Goal: Task Accomplishment & Management: Manage account settings

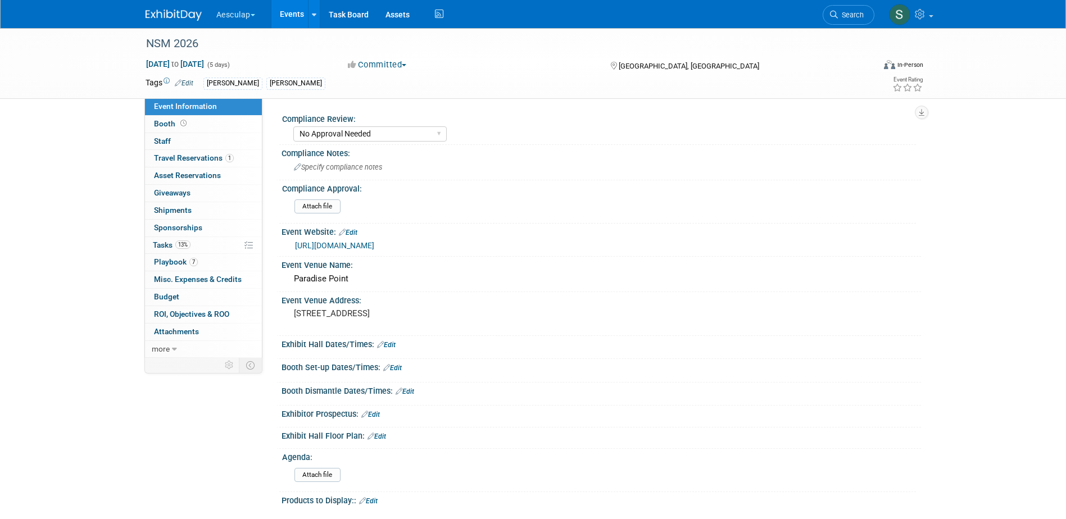
select select "No Approval Needed"
select select "Misc. Company Functions"
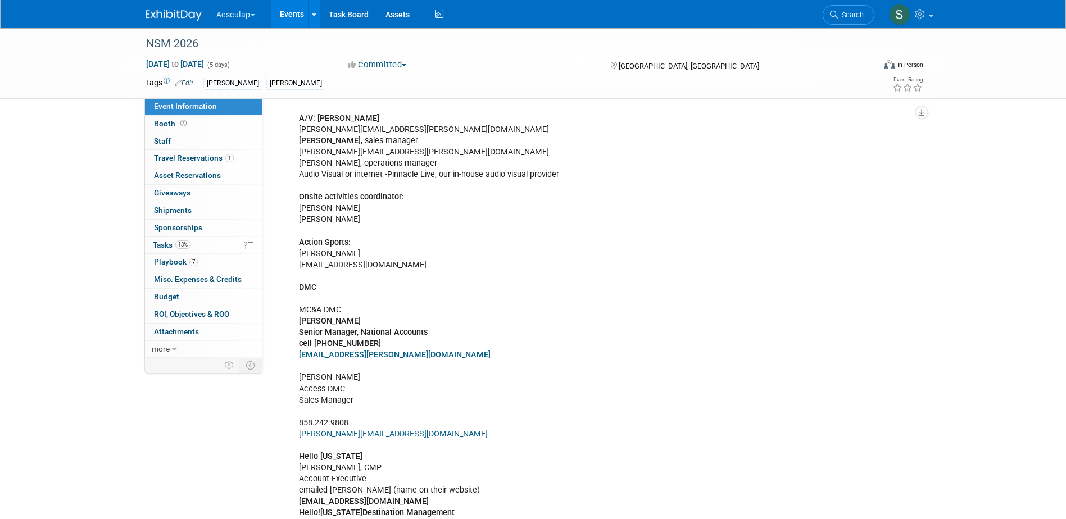
scroll to position [674, 0]
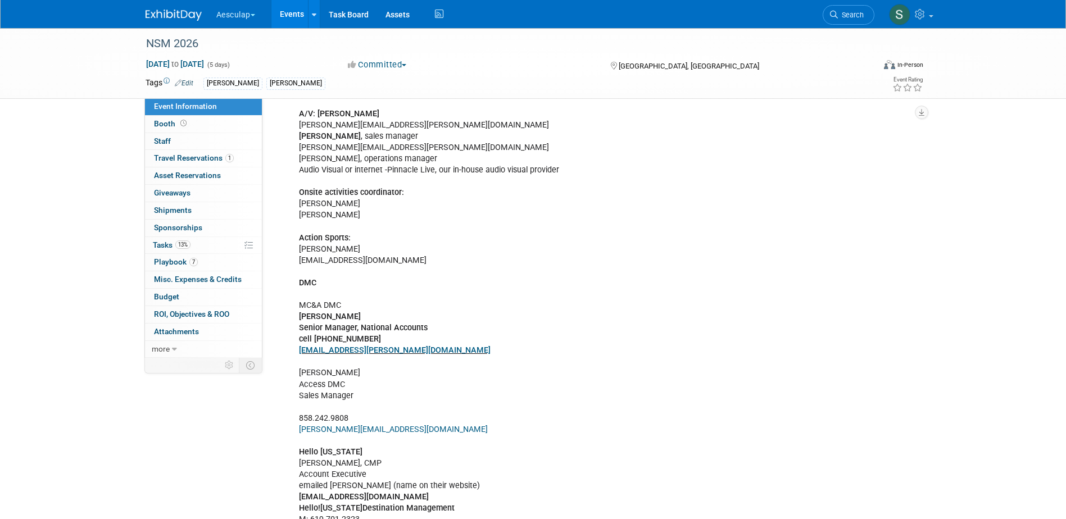
click at [334, 262] on div "[PERSON_NAME] Event Planning Manager [PHONE_NUMBER] [EMAIL_ADDRESS][DOMAIN_NAME…" at bounding box center [544, 328] width 506 height 925
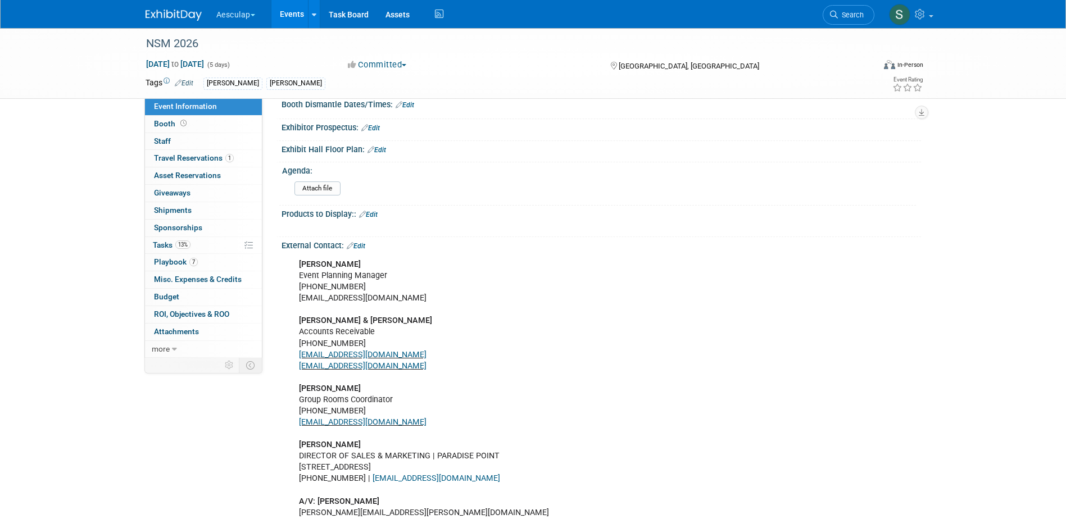
scroll to position [169, 0]
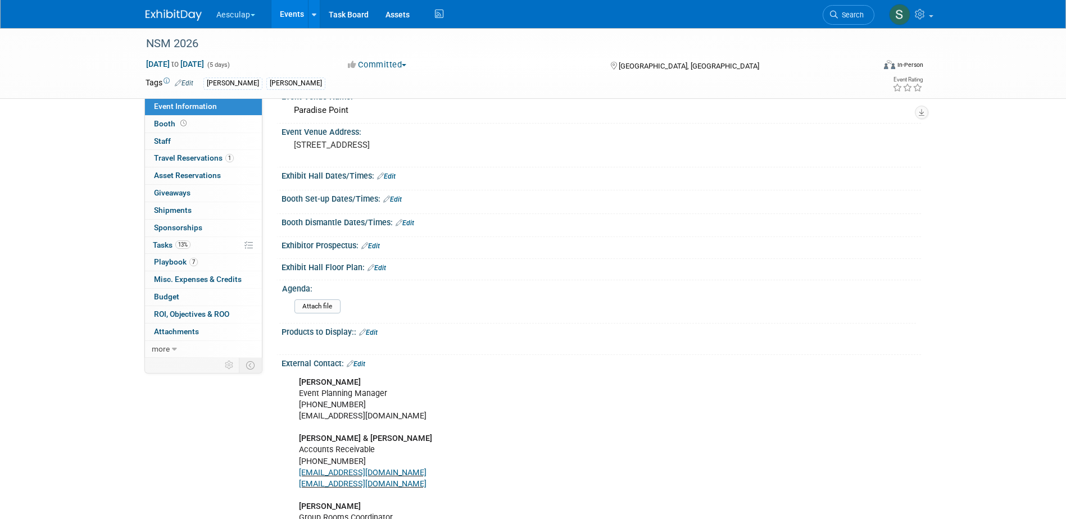
click at [360, 362] on link "Edit" at bounding box center [356, 364] width 19 height 8
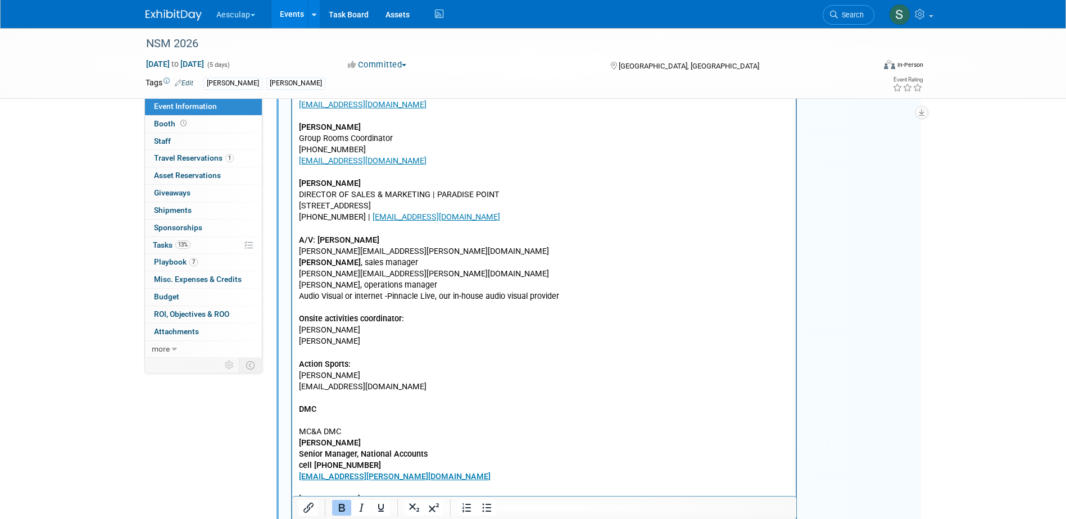
scroll to position [562, 0]
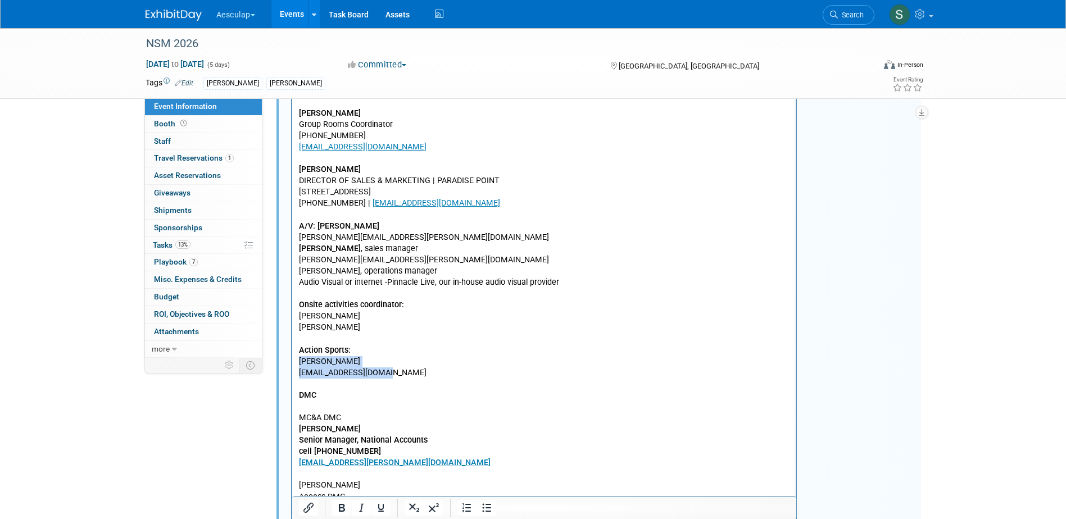
drag, startPoint x: 386, startPoint y: 374, endPoint x: 292, endPoint y: 367, distance: 94.1
click at [292, 367] on html "[PERSON_NAME] Event Planning Manager [PHONE_NUMBER] [EMAIL_ADDRESS][DOMAIN_NAME…" at bounding box center [544, 438] width 504 height 918
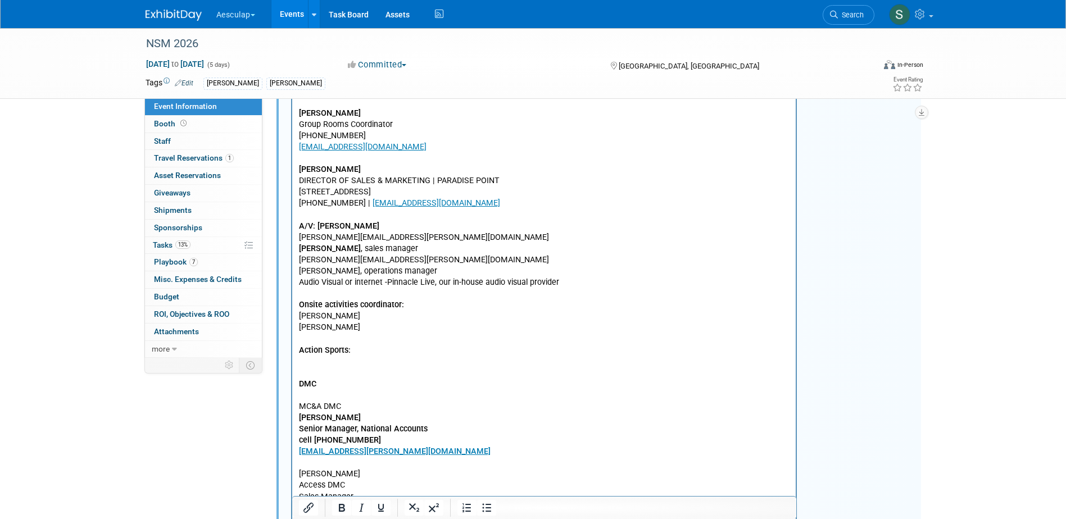
click at [317, 359] on p "[PERSON_NAME] Event Planning Manager [PHONE_NUMBER] [EMAIL_ADDRESS][DOMAIN_NAME…" at bounding box center [543, 435] width 491 height 902
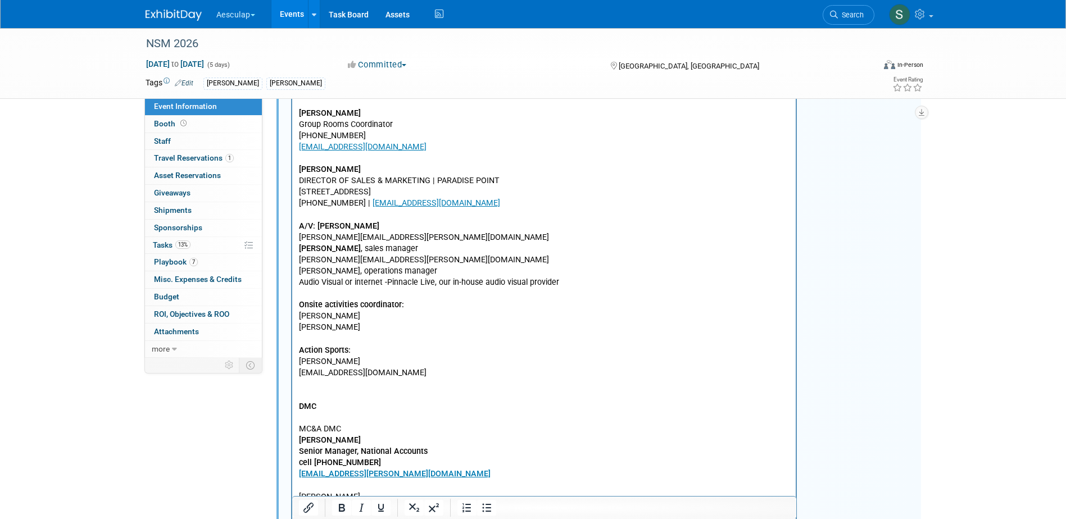
click at [407, 368] on p "[EMAIL_ADDRESS][DOMAIN_NAME]" at bounding box center [543, 372] width 491 height 11
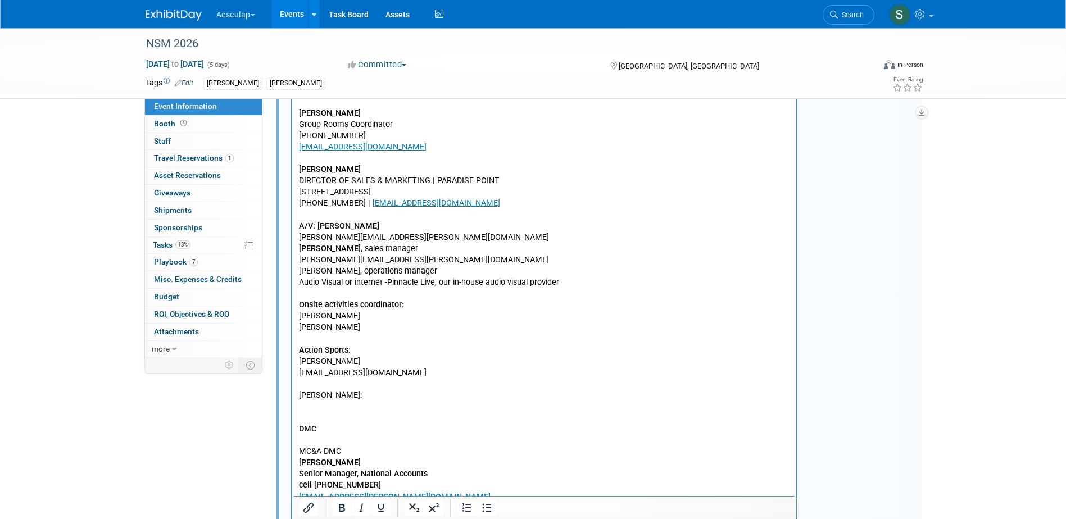
click at [329, 399] on p "[PERSON_NAME]:" at bounding box center [543, 395] width 491 height 11
drag, startPoint x: 421, startPoint y: 237, endPoint x: 317, endPoint y: 225, distance: 105.2
click at [317, 225] on p "[PERSON_NAME] Event Planning Manager [PHONE_NUMBER] [EMAIL_ADDRESS][DOMAIN_NAME…" at bounding box center [543, 176] width 491 height 384
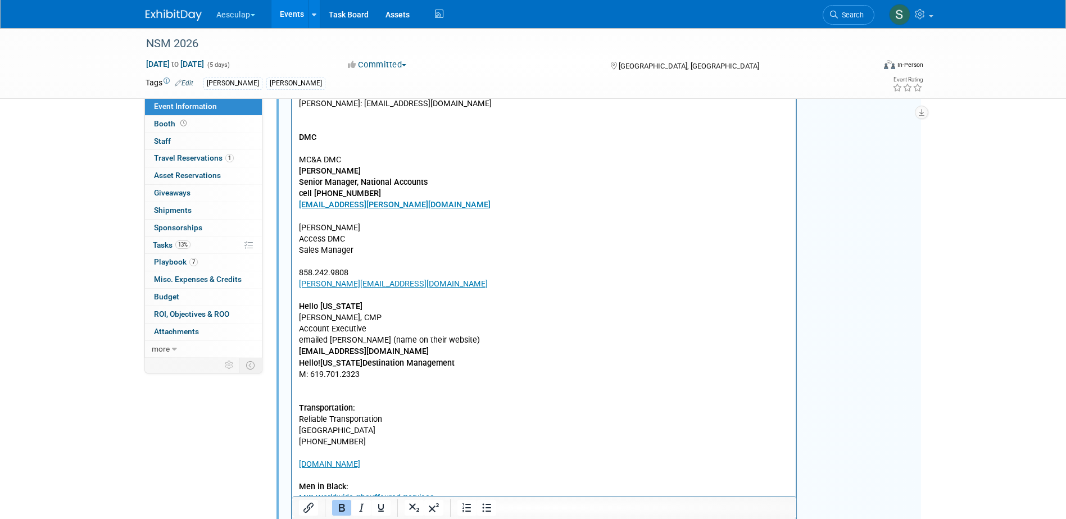
scroll to position [843, 0]
drag, startPoint x: 361, startPoint y: 374, endPoint x: 296, endPoint y: 305, distance: 94.2
click at [296, 305] on html "[PERSON_NAME] Event Planning Manager [PHONE_NUMBER] [EMAIL_ADDRESS][DOMAIN_NAME…" at bounding box center [544, 168] width 504 height 940
drag, startPoint x: 365, startPoint y: 374, endPoint x: 278, endPoint y: 230, distance: 168.6
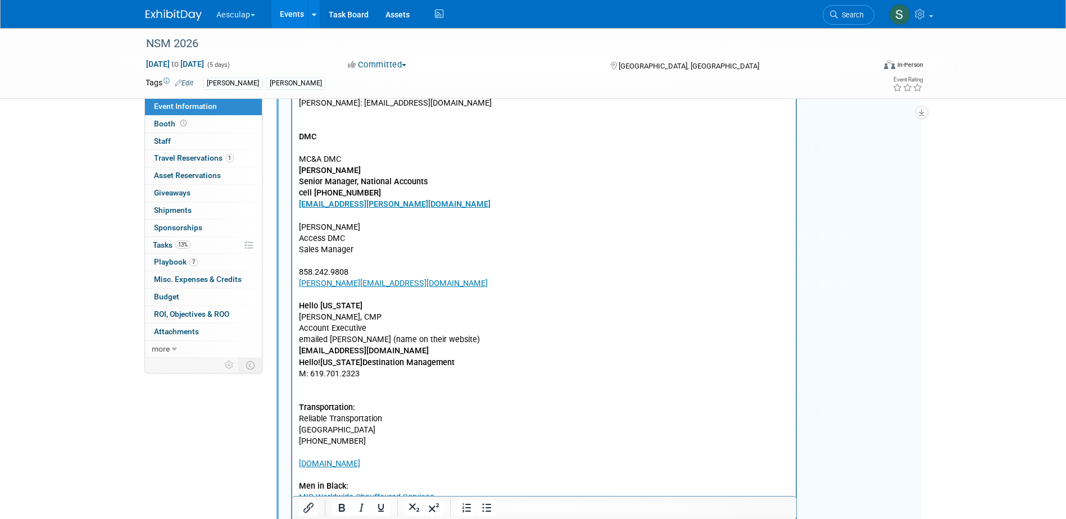
click at [292, 230] on html "[PERSON_NAME] Event Planning Manager [PHONE_NUMBER] [EMAIL_ADDRESS][DOMAIN_NAME…" at bounding box center [544, 168] width 504 height 940
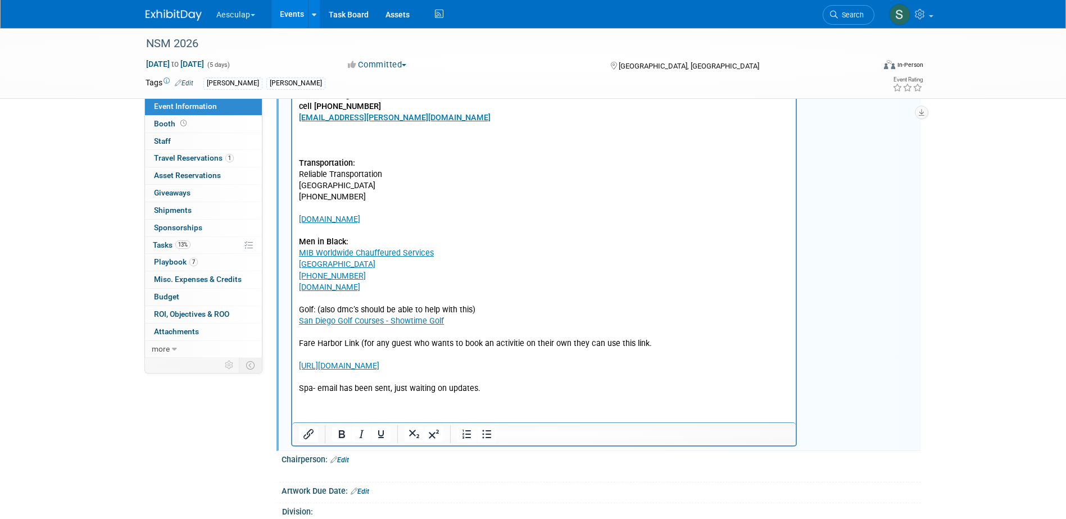
scroll to position [955, 0]
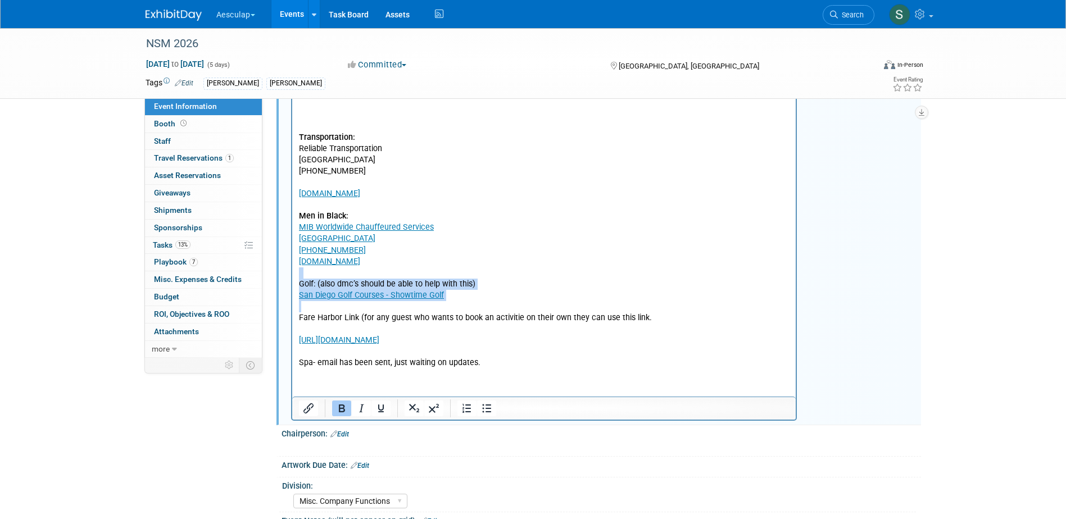
drag, startPoint x: 461, startPoint y: 301, endPoint x: 262, endPoint y: 277, distance: 200.3
click at [578, 288] on p "DMC MC&A DMC [PERSON_NAME] Senior Manager, National Accounts cell [PHONE_NUMBER…" at bounding box center [543, 183] width 491 height 372
drag, startPoint x: 463, startPoint y: 299, endPoint x: 284, endPoint y: 283, distance: 180.5
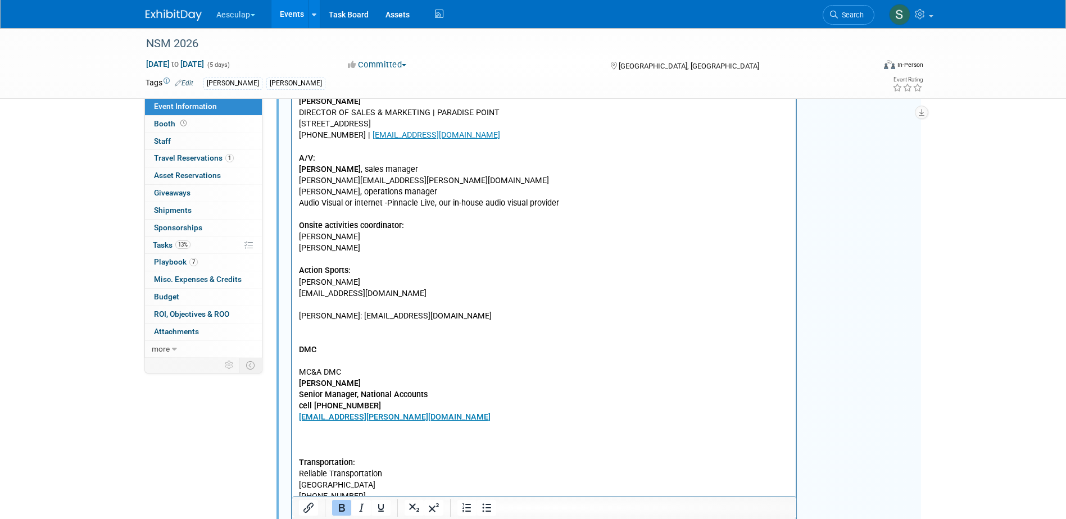
scroll to position [562, 0]
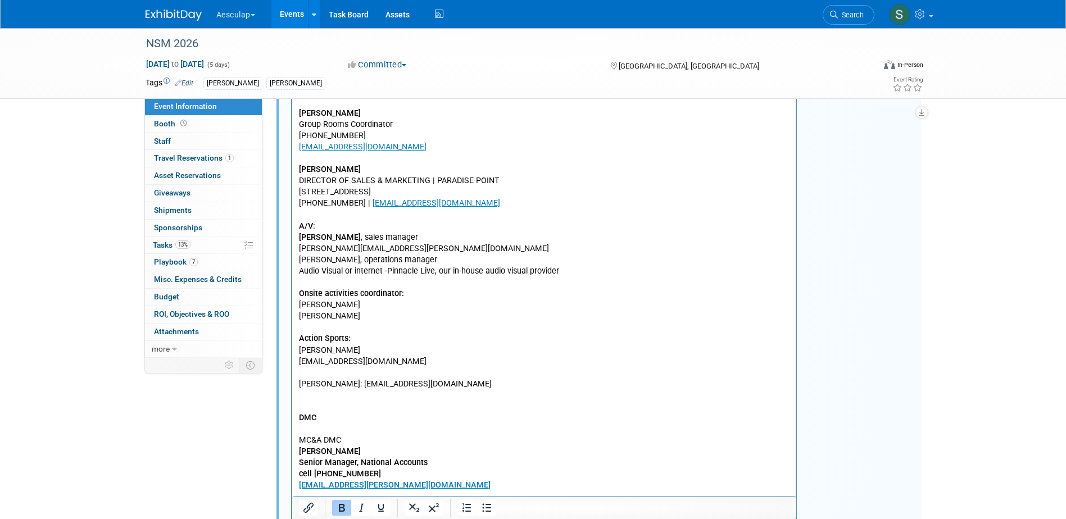
drag, startPoint x: 322, startPoint y: 415, endPoint x: 294, endPoint y: 416, distance: 28.1
click at [294, 416] on html "[PERSON_NAME] Event Planning Manager [PHONE_NUMBER] [EMAIL_ADDRESS][DOMAIN_NAME…" at bounding box center [544, 359] width 504 height 760
click at [378, 505] on icon "Underline" at bounding box center [381, 508] width 6 height 8
drag, startPoint x: 352, startPoint y: 337, endPoint x: 298, endPoint y: 339, distance: 54.0
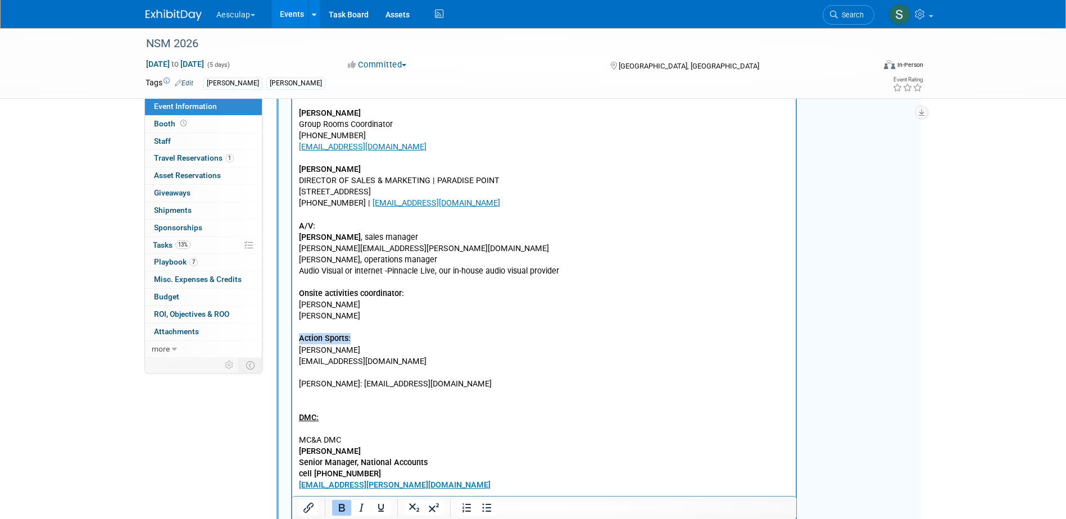
click at [298, 339] on p "[PERSON_NAME] Event Planning Manager [PHONE_NUMBER] [EMAIL_ADDRESS][DOMAIN_NAME…" at bounding box center [543, 170] width 491 height 372
click at [386, 507] on icon "Underline" at bounding box center [380, 507] width 13 height 13
drag, startPoint x: 406, startPoint y: 293, endPoint x: 294, endPoint y: 298, distance: 111.9
click at [294, 298] on html "[PERSON_NAME] Event Planning Manager [PHONE_NUMBER] [EMAIL_ADDRESS][DOMAIN_NAME…" at bounding box center [544, 359] width 504 height 760
click at [384, 504] on icon "Underline" at bounding box center [380, 507] width 13 height 13
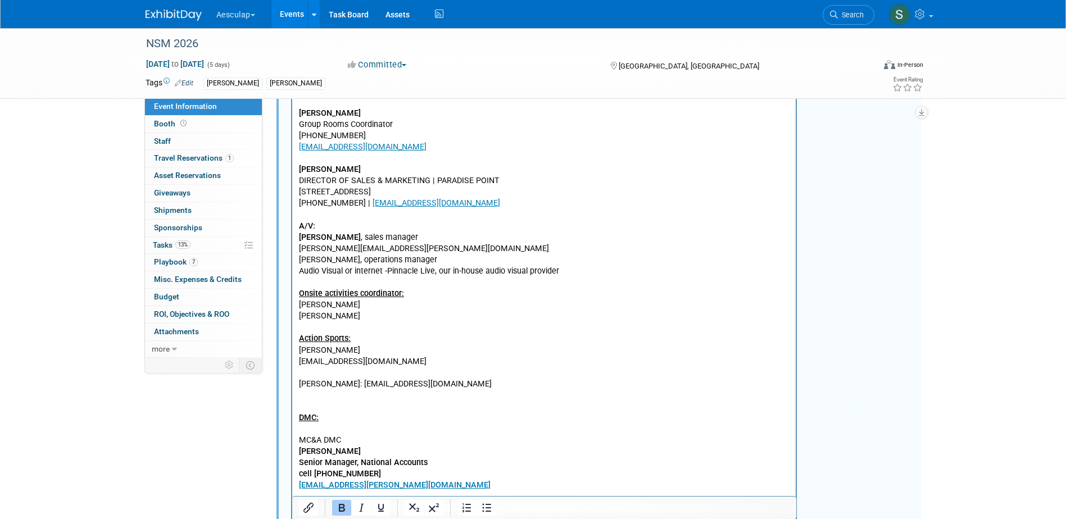
drag, startPoint x: 322, startPoint y: 229, endPoint x: 297, endPoint y: 229, distance: 24.7
click at [298, 229] on body "[PERSON_NAME] Event Planning Manager [PHONE_NUMBER] [EMAIL_ADDRESS][DOMAIN_NAME…" at bounding box center [544, 362] width 492 height 756
click at [379, 509] on icon "Underline" at bounding box center [381, 508] width 6 height 8
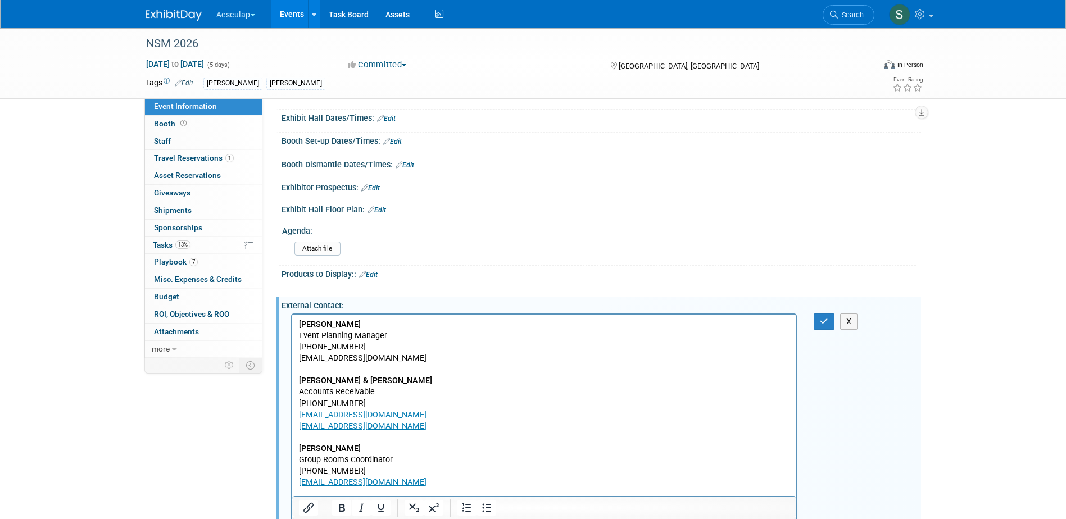
scroll to position [225, 0]
click at [820, 321] on icon "button" at bounding box center [824, 323] width 8 height 8
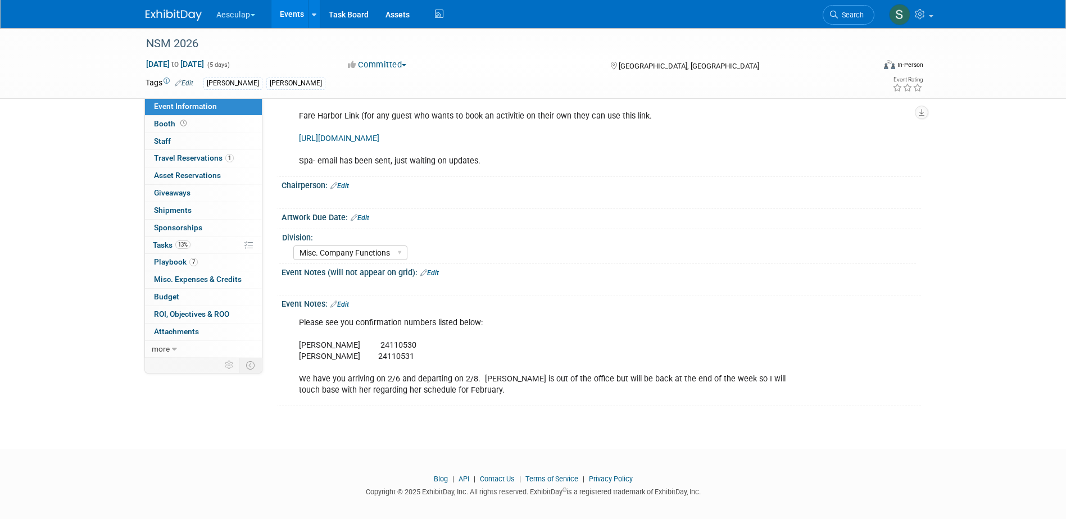
scroll to position [1143, 0]
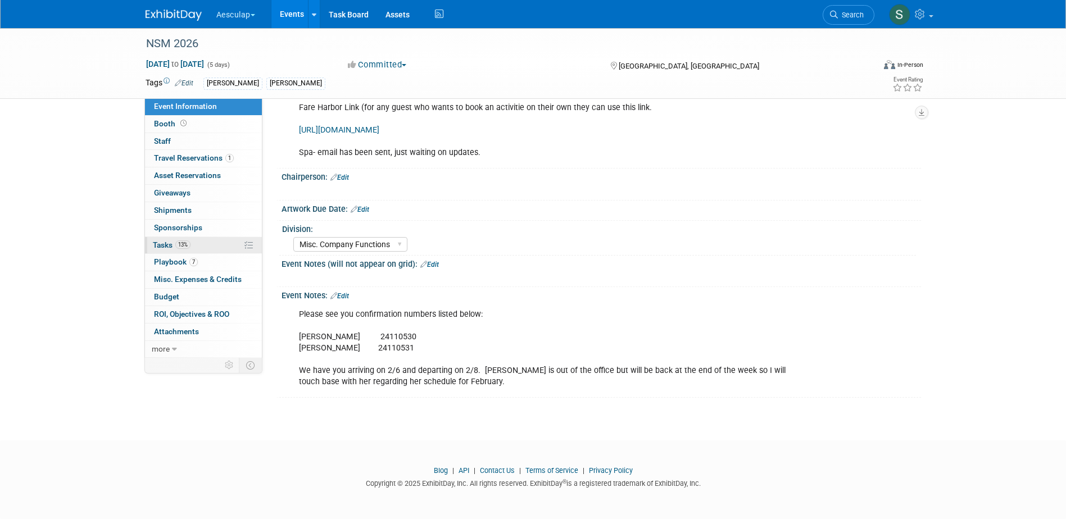
click at [152, 244] on link "13% Tasks 13%" at bounding box center [203, 245] width 117 height 17
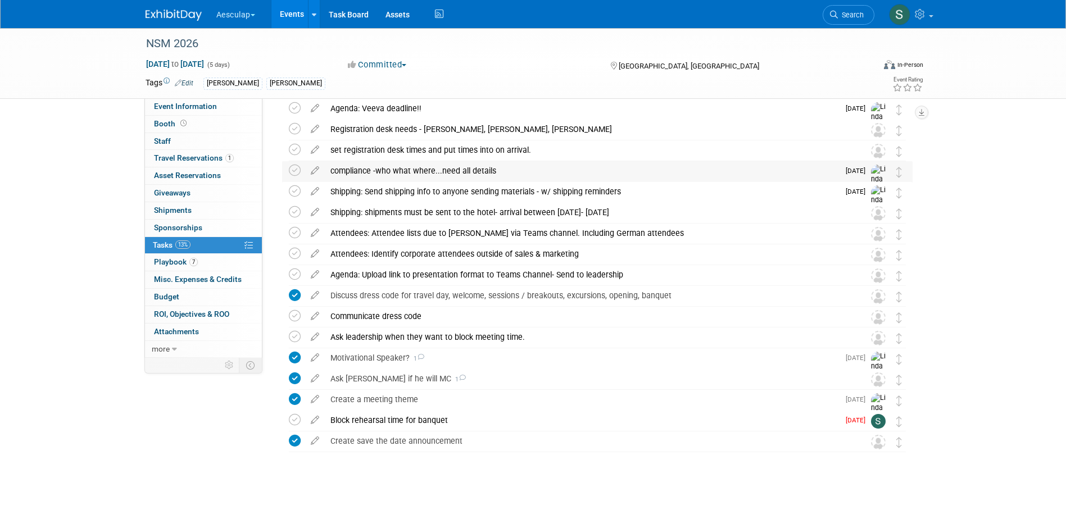
scroll to position [2250, 0]
